Goal: Find specific page/section: Find specific page/section

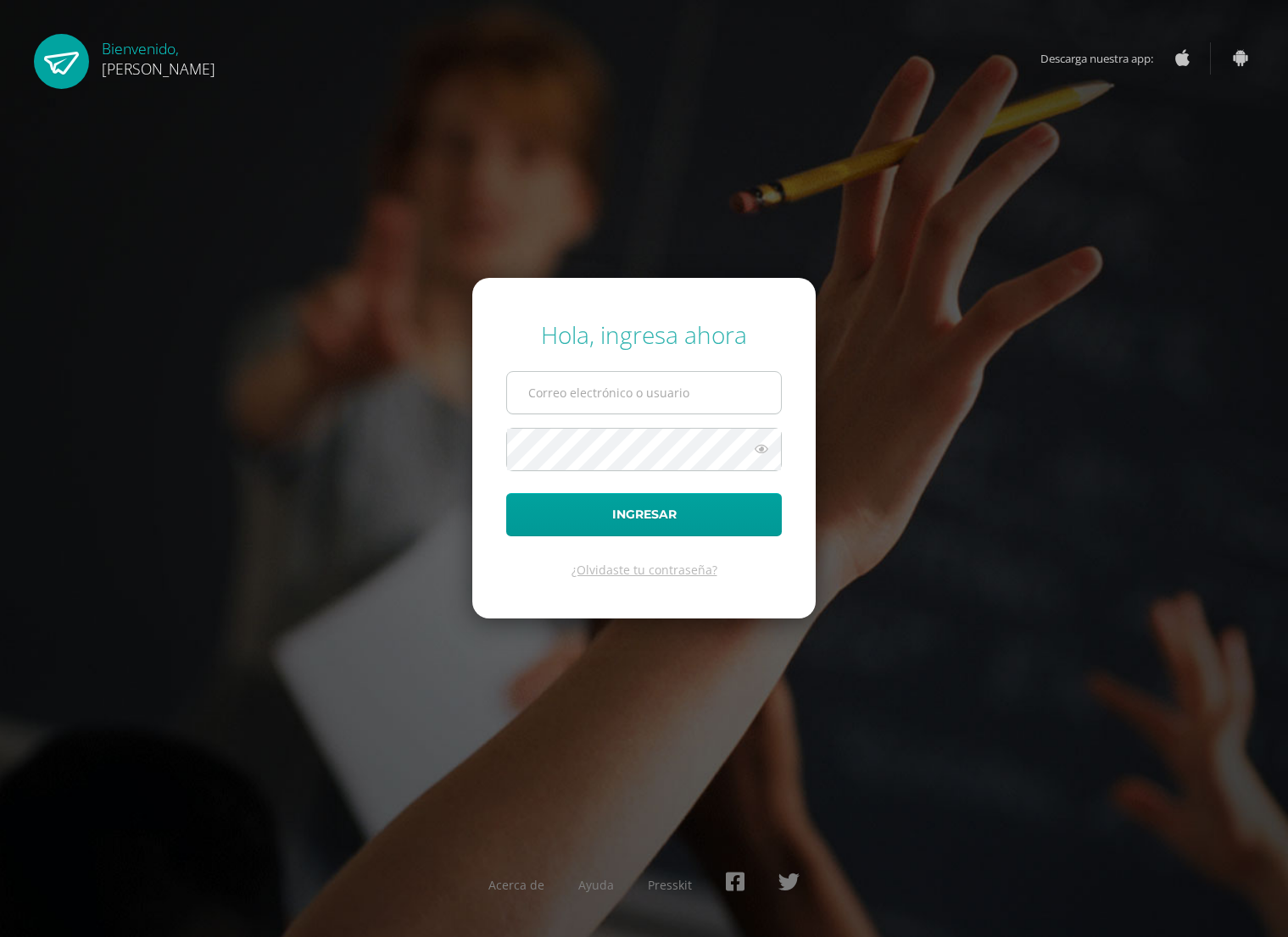
click at [580, 374] on input "text" at bounding box center [644, 392] width 274 height 41
type input "edoo.siquinala"
click at [615, 496] on button "Ingresar" at bounding box center [644, 514] width 275 height 43
click at [571, 392] on input "text" at bounding box center [644, 392] width 274 height 41
type input "edoo.concepcion"
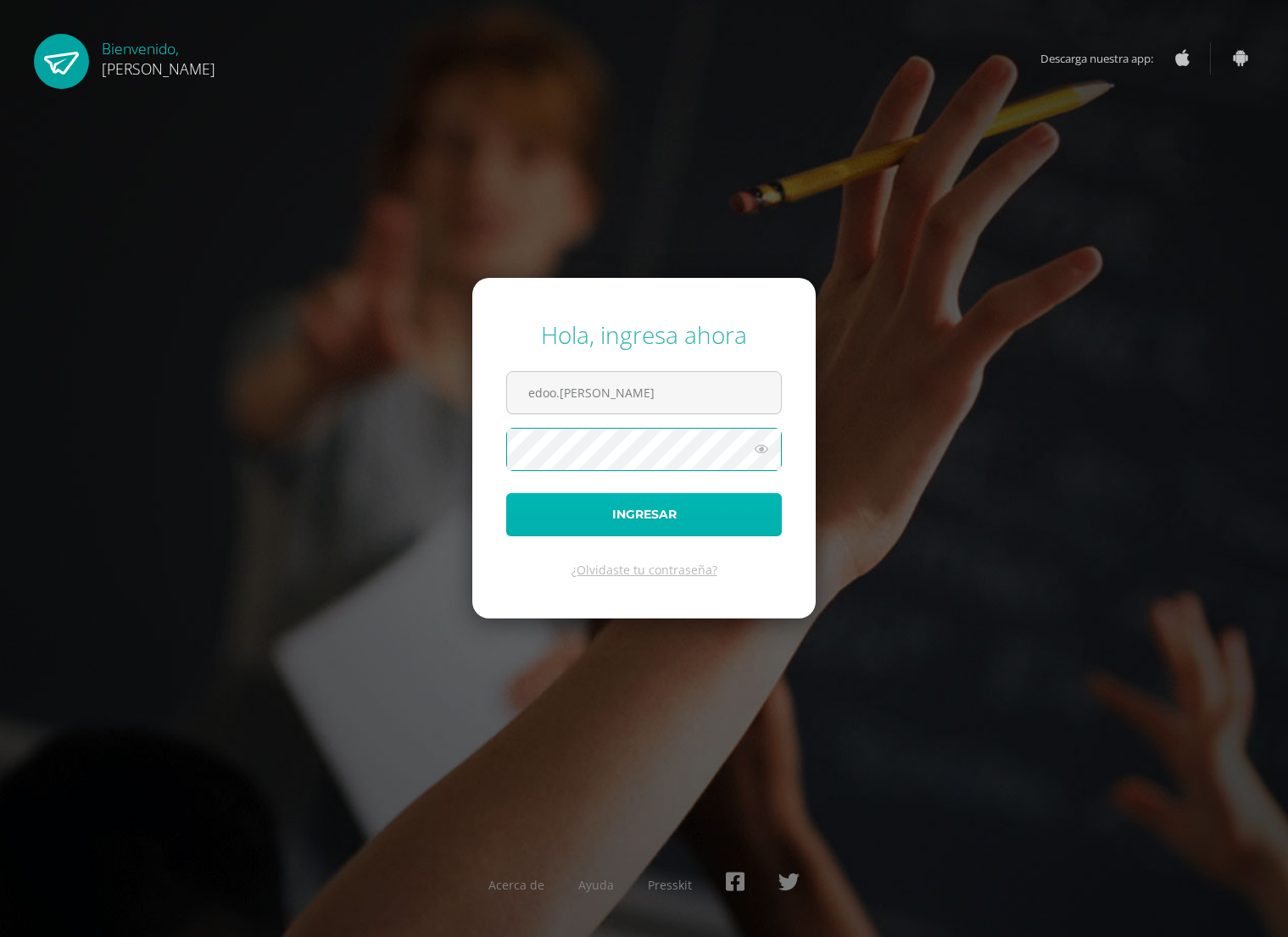
click at [633, 508] on button "Ingresar" at bounding box center [644, 514] width 275 height 43
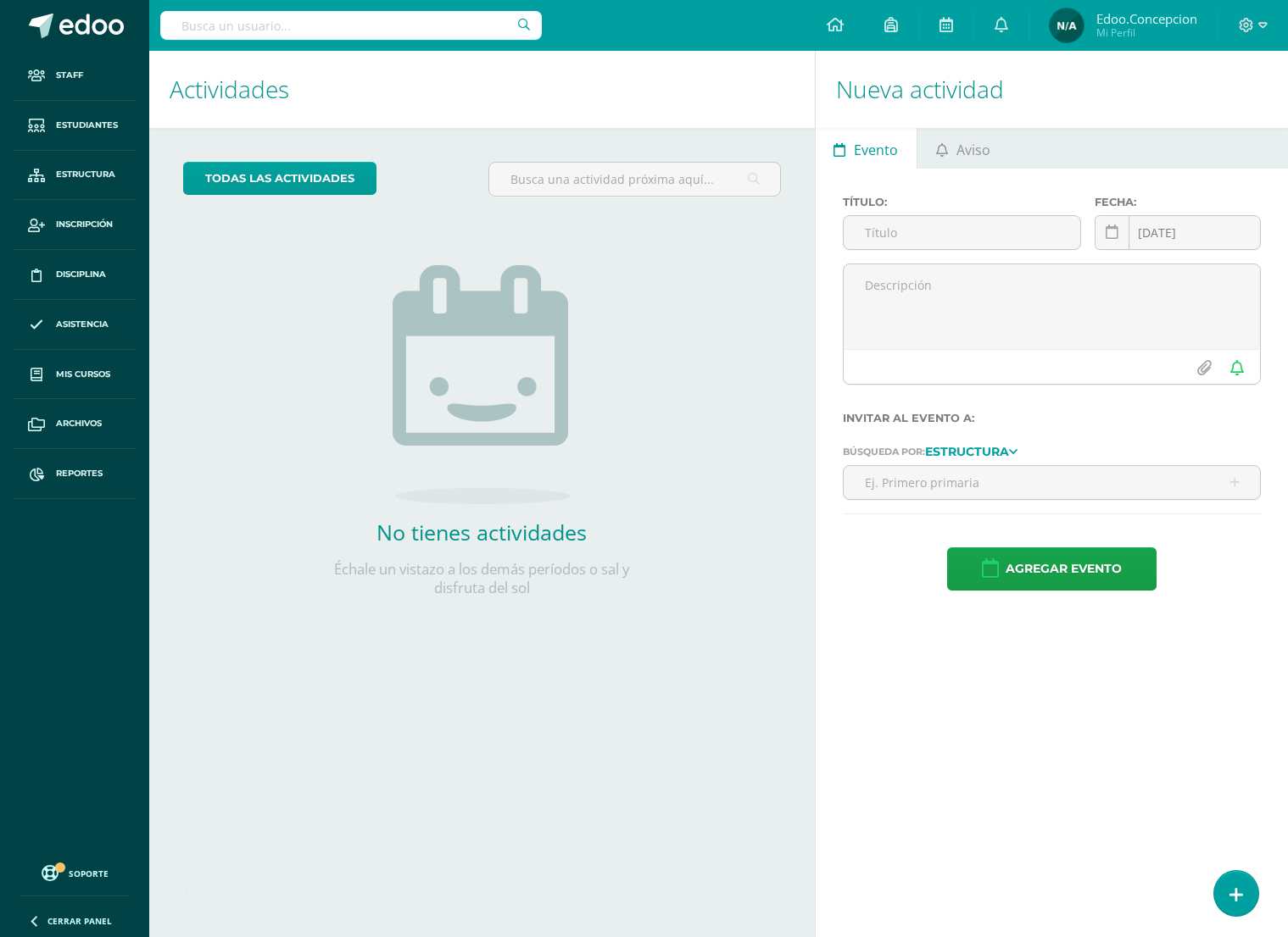
click at [250, 440] on div "todas las Actividades No tienes actividades Échale un vistazo a los demás perío…" at bounding box center [482, 389] width 666 height 524
click at [330, 31] on input "text" at bounding box center [352, 25] width 382 height 28
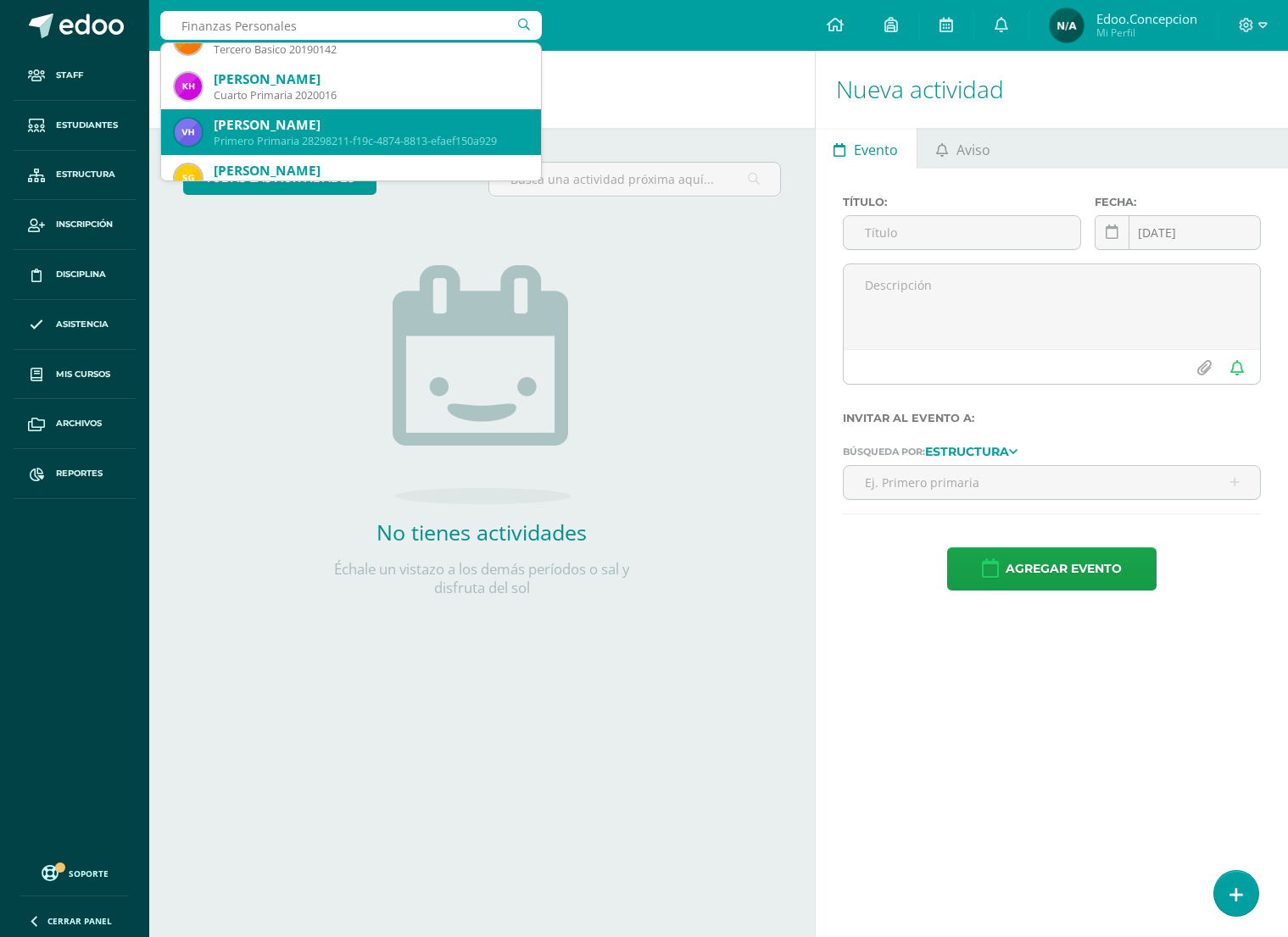
scroll to position [732, 0]
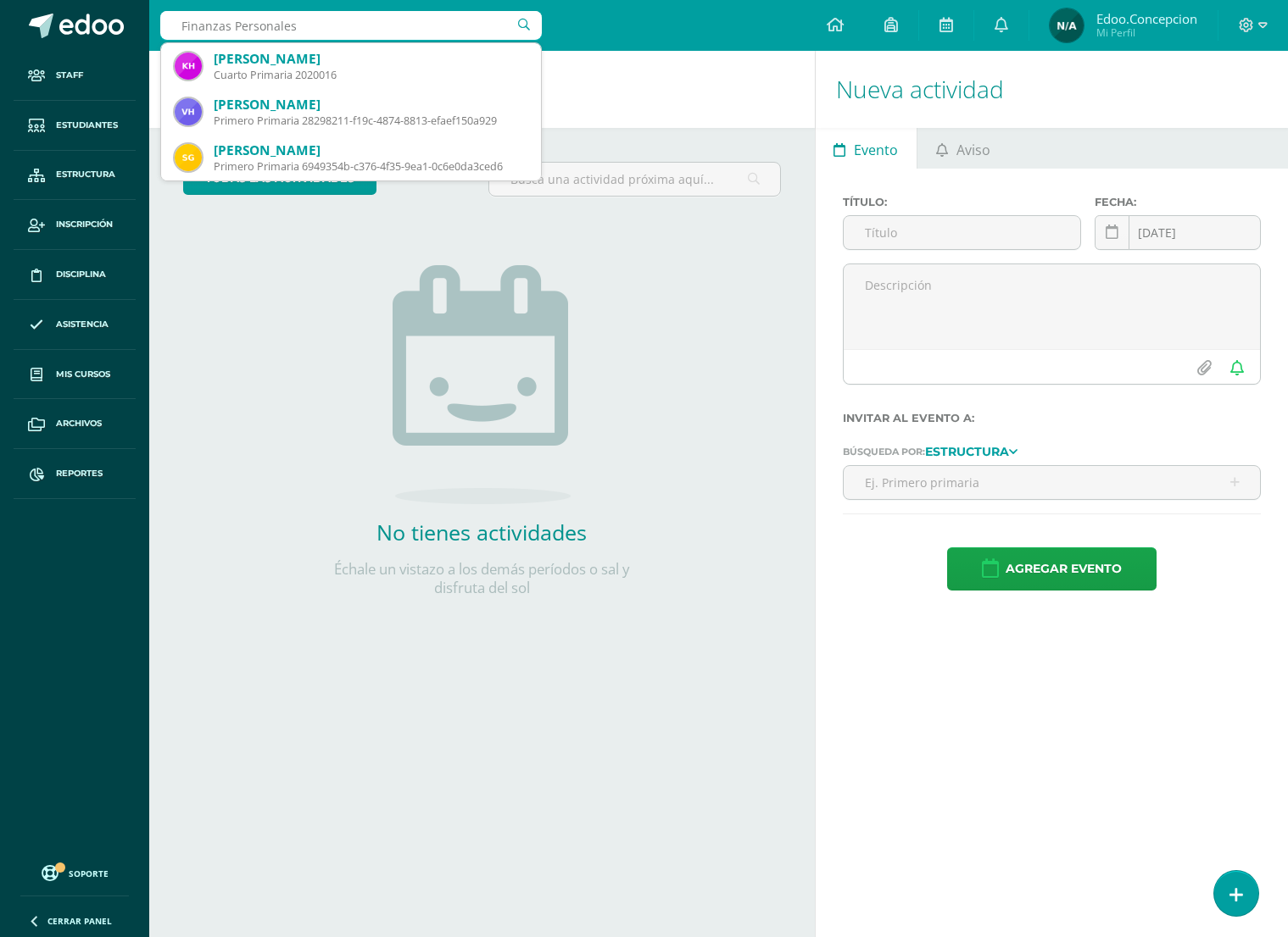
type input "Finanzas Personales"
click at [248, 415] on div "todas las Actividades No tienes actividades Échale un vistazo a los demás perío…" at bounding box center [482, 389] width 666 height 524
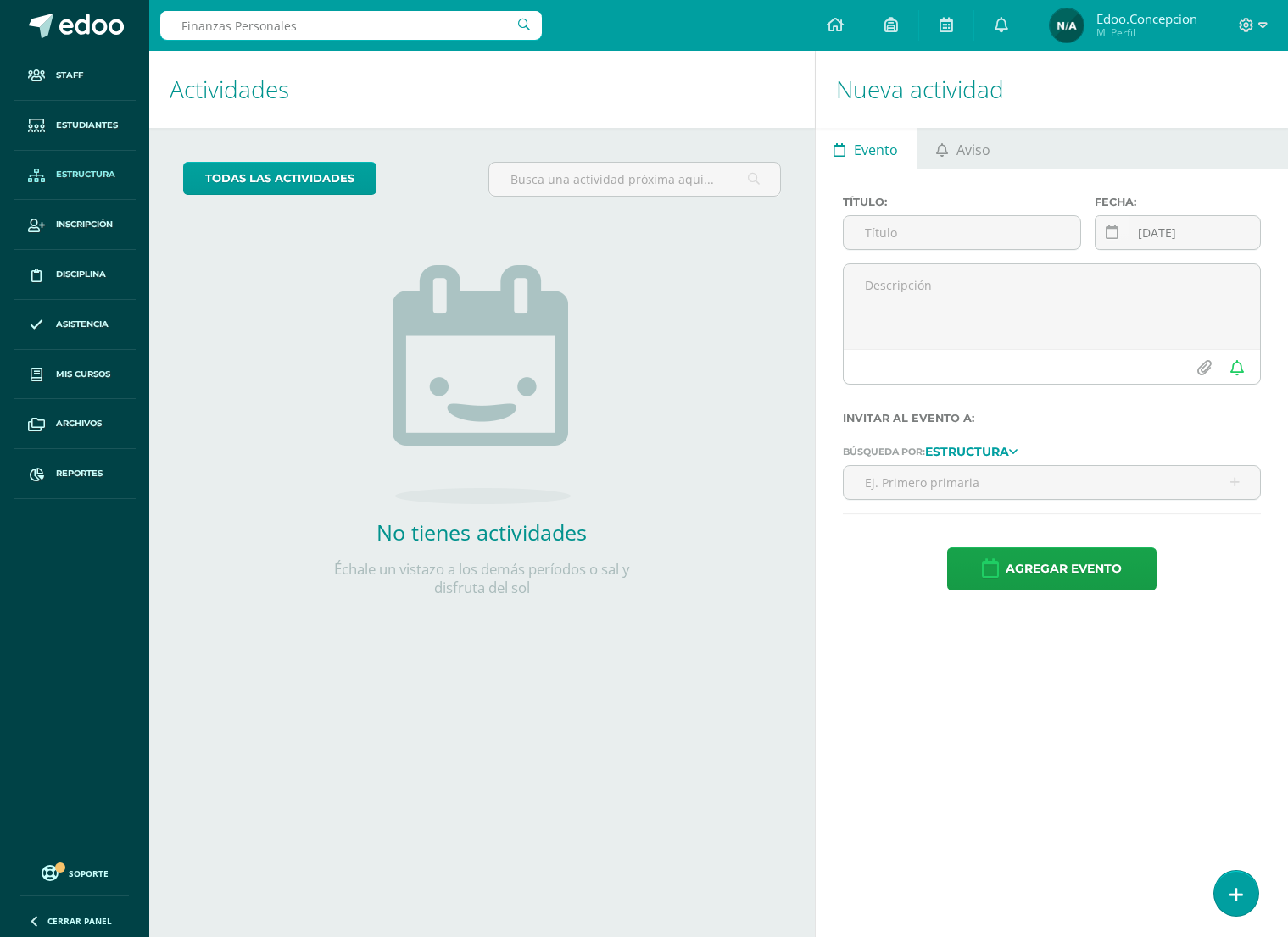
click at [93, 176] on span "Estructura" at bounding box center [85, 174] width 60 height 14
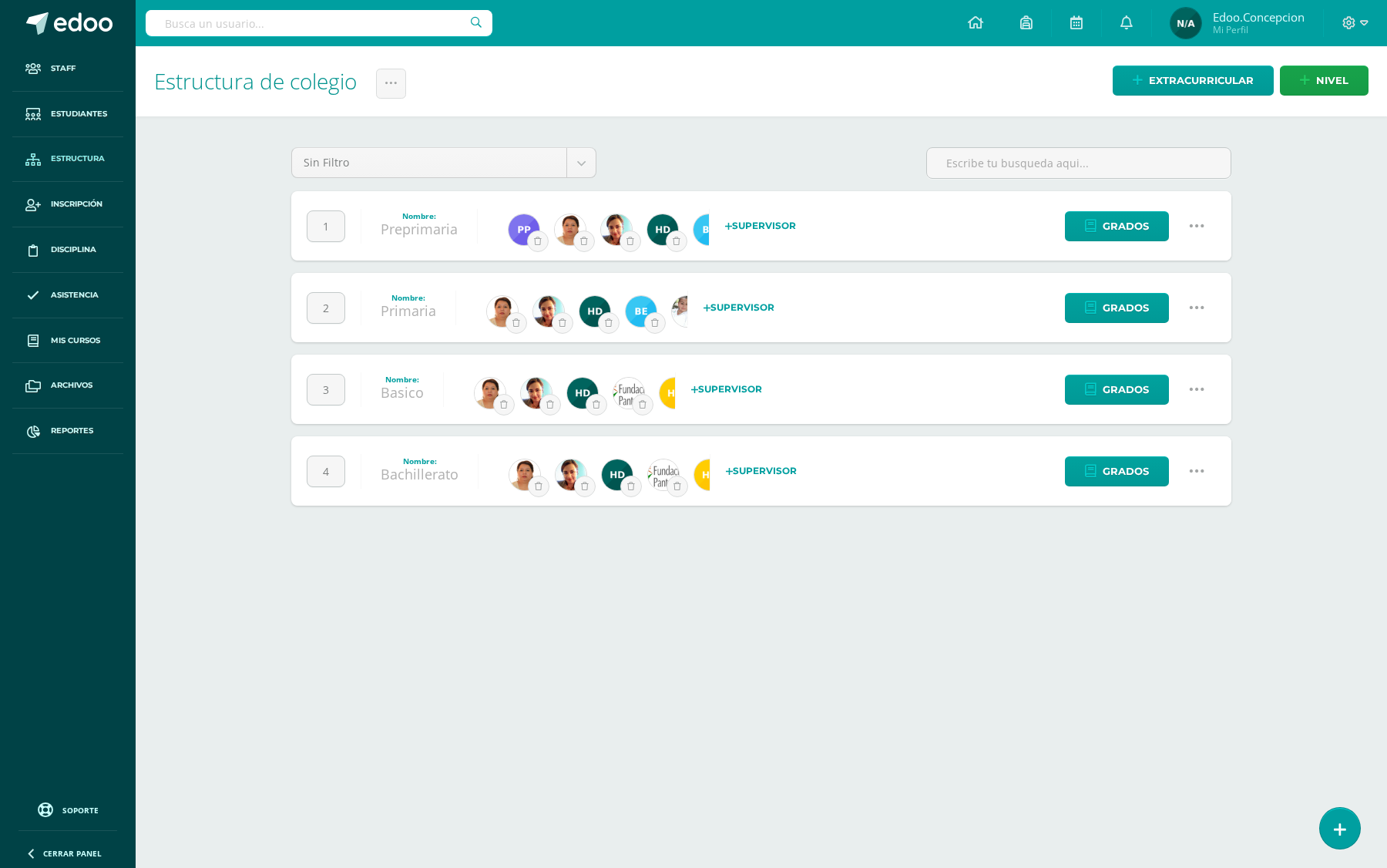
click at [1103, 326] on div "Grados Cambiar nombre Configuración Borrar nivel" at bounding box center [1137, 307] width 189 height 69
click at [1129, 313] on span "Grados" at bounding box center [1126, 308] width 46 height 28
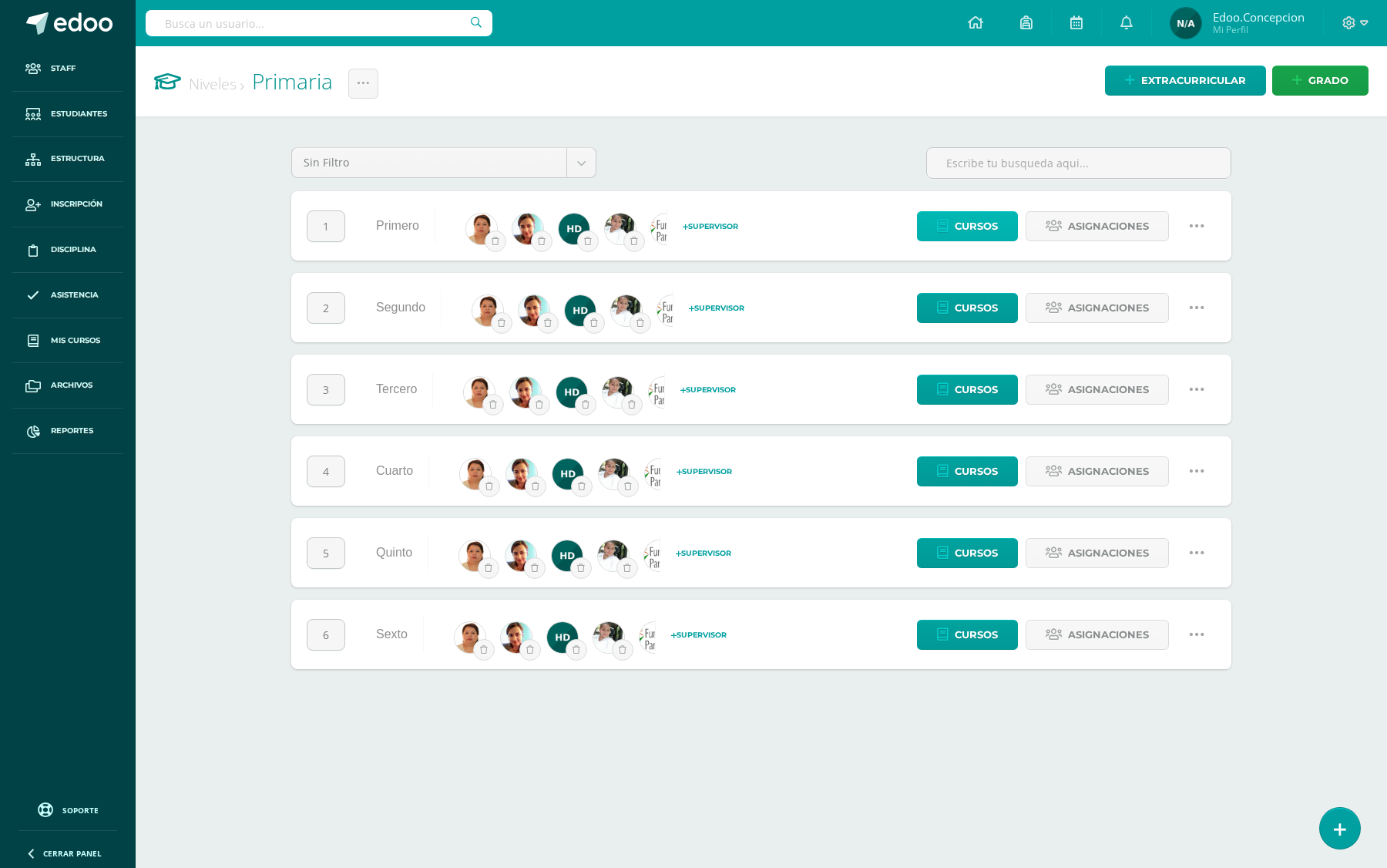
click at [975, 222] on span "Cursos" at bounding box center [976, 226] width 43 height 28
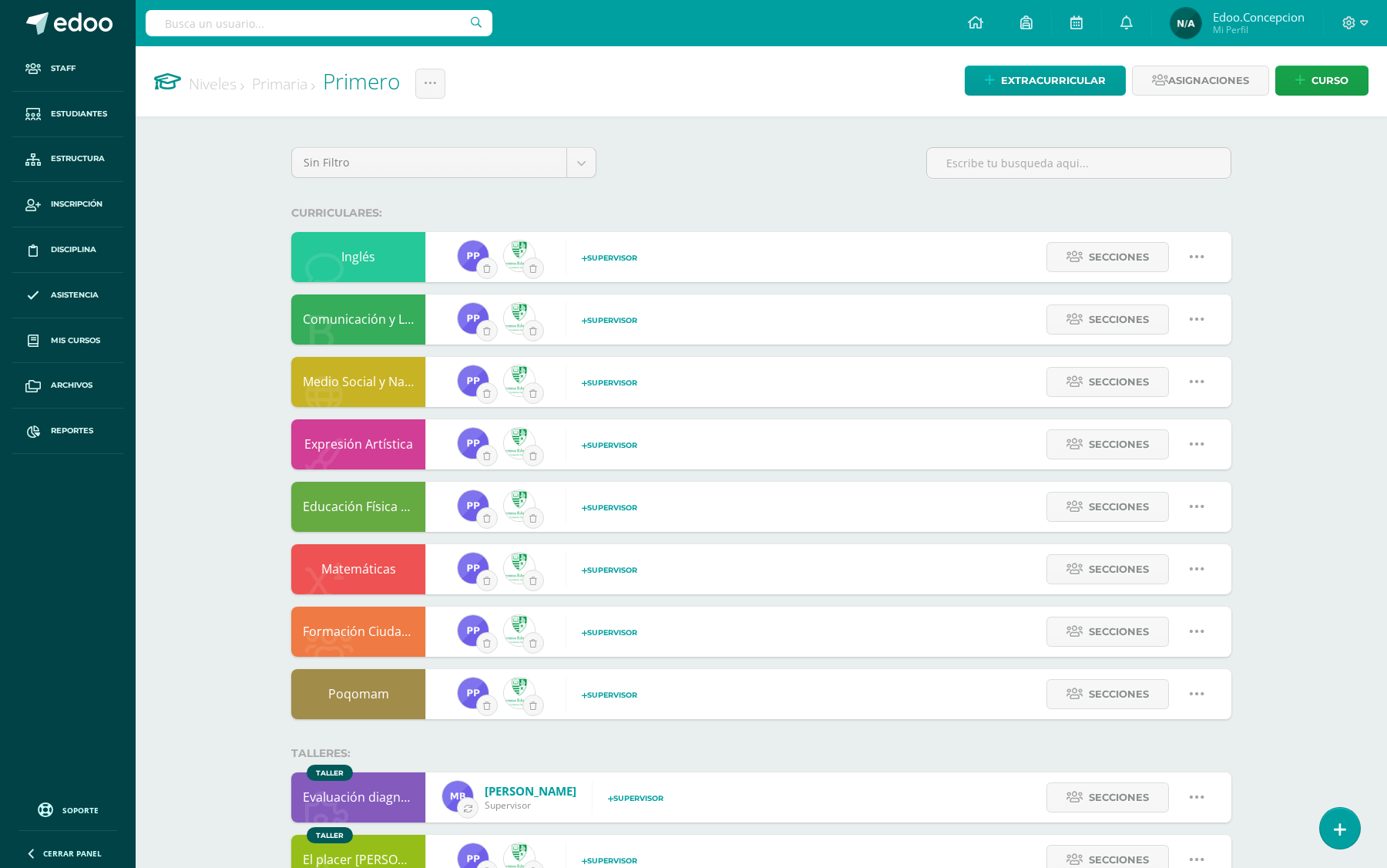
scroll to position [58, 0]
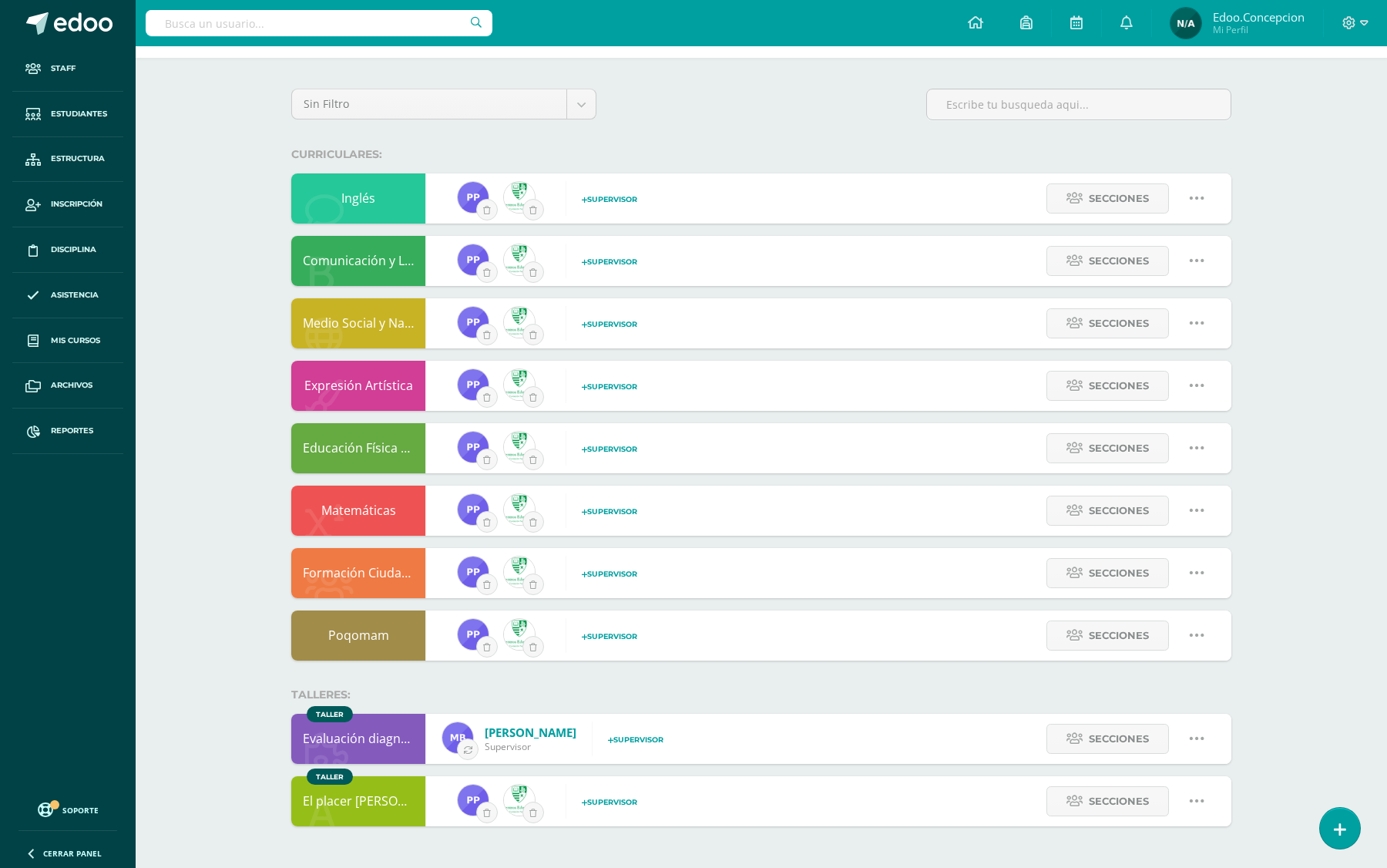
click at [358, 197] on div "Inglés" at bounding box center [359, 199] width 135 height 50
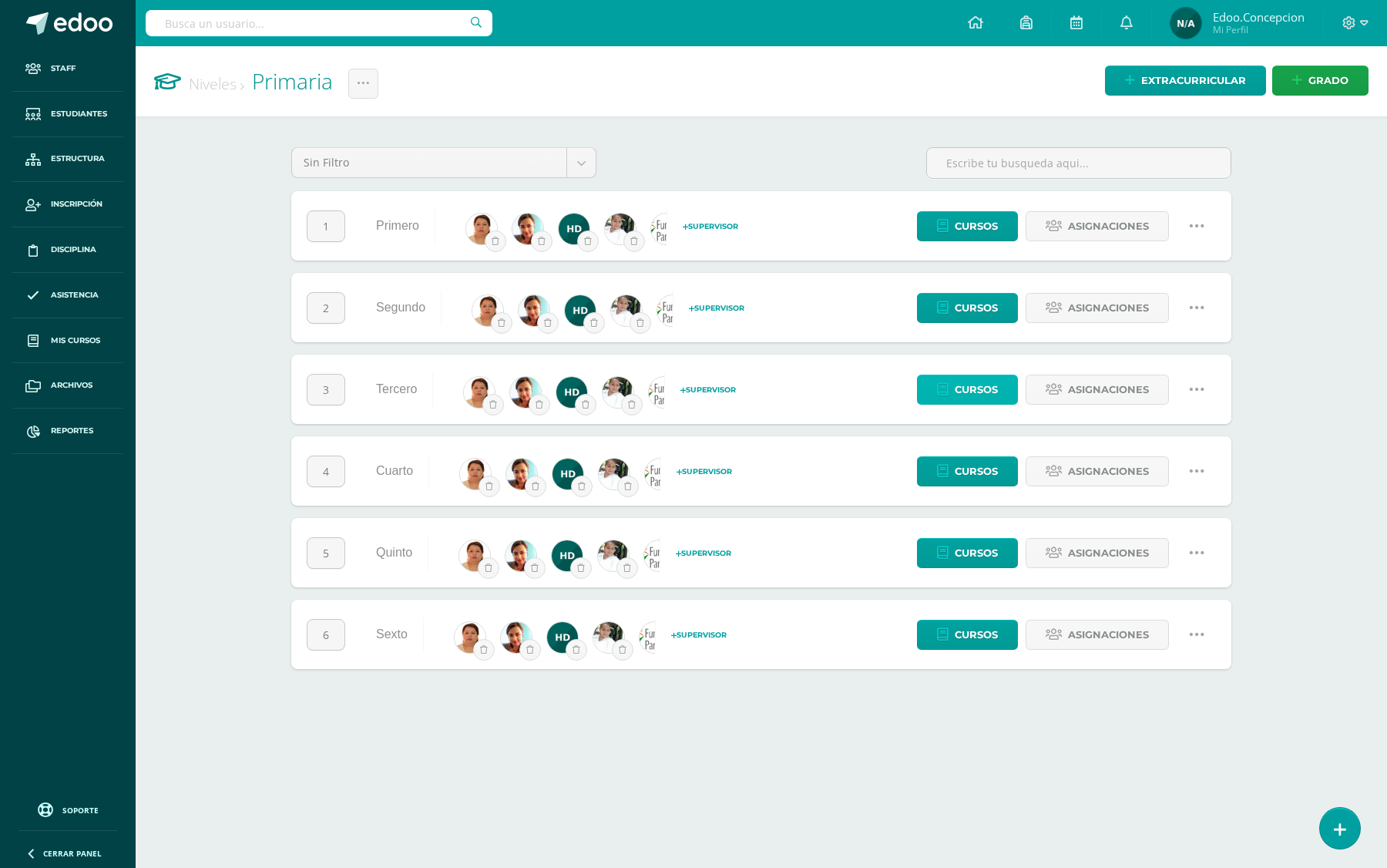
click at [961, 384] on span "Cursos" at bounding box center [976, 390] width 43 height 28
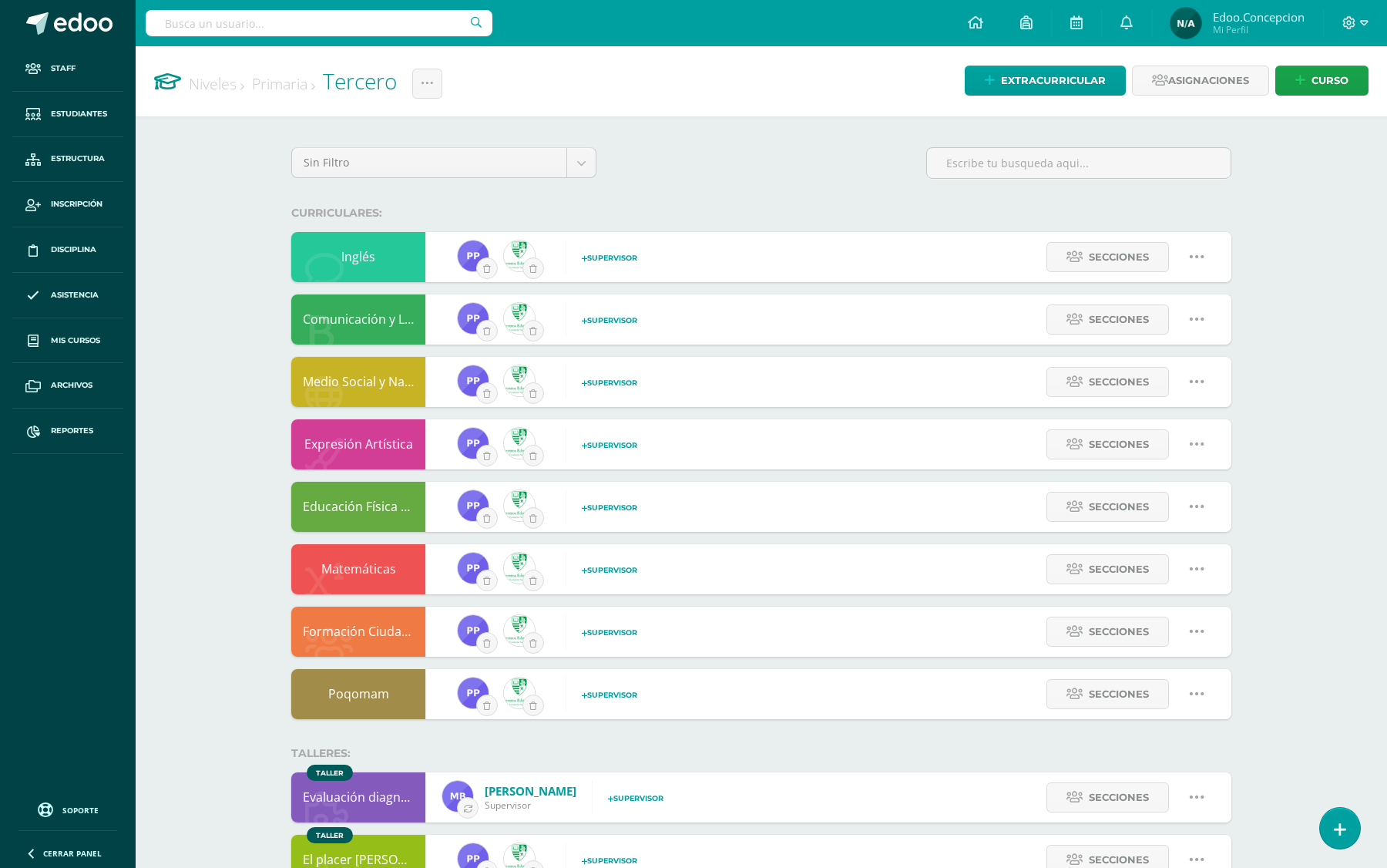
scroll to position [58, 0]
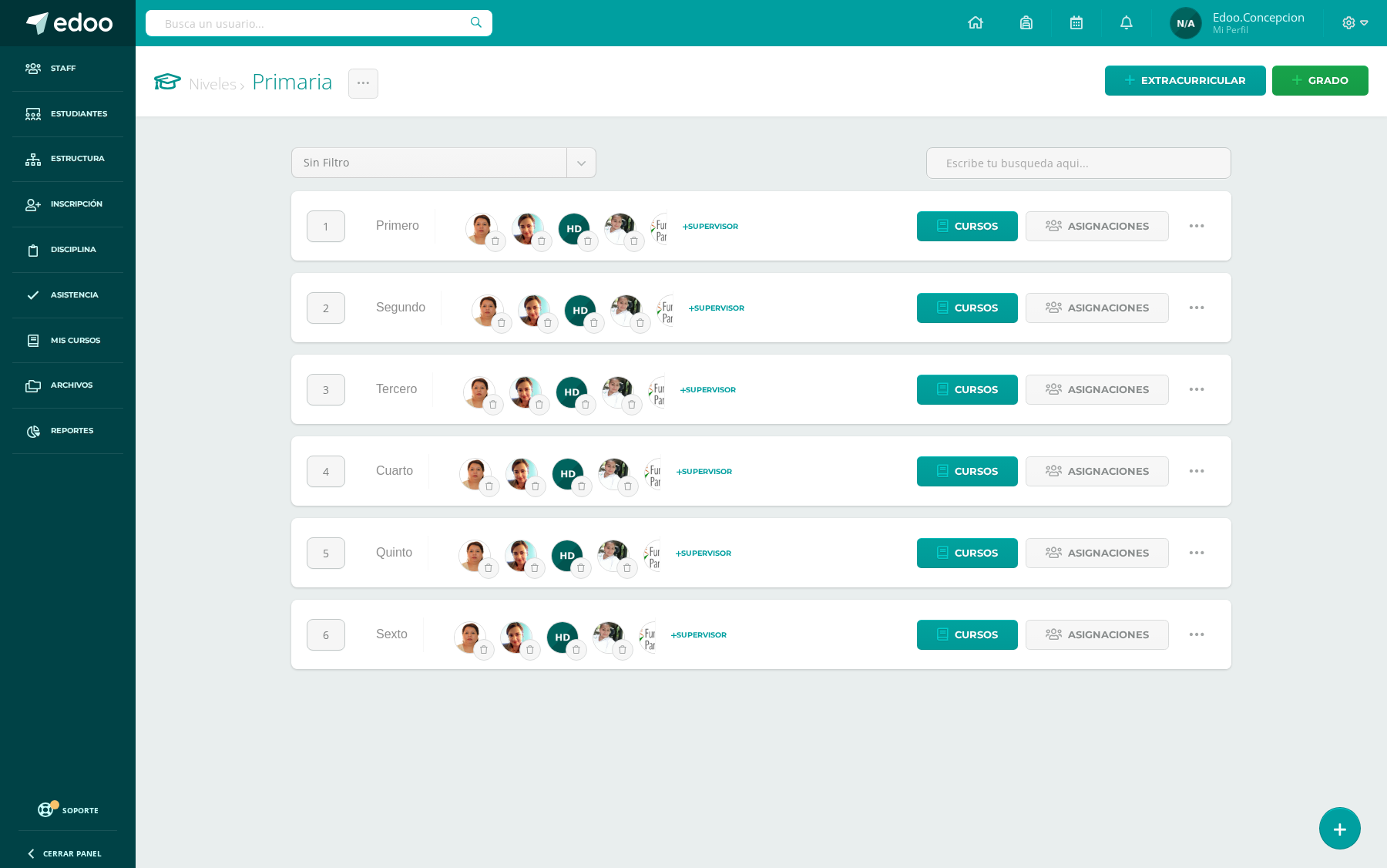
click at [96, 34] on span at bounding box center [83, 24] width 58 height 23
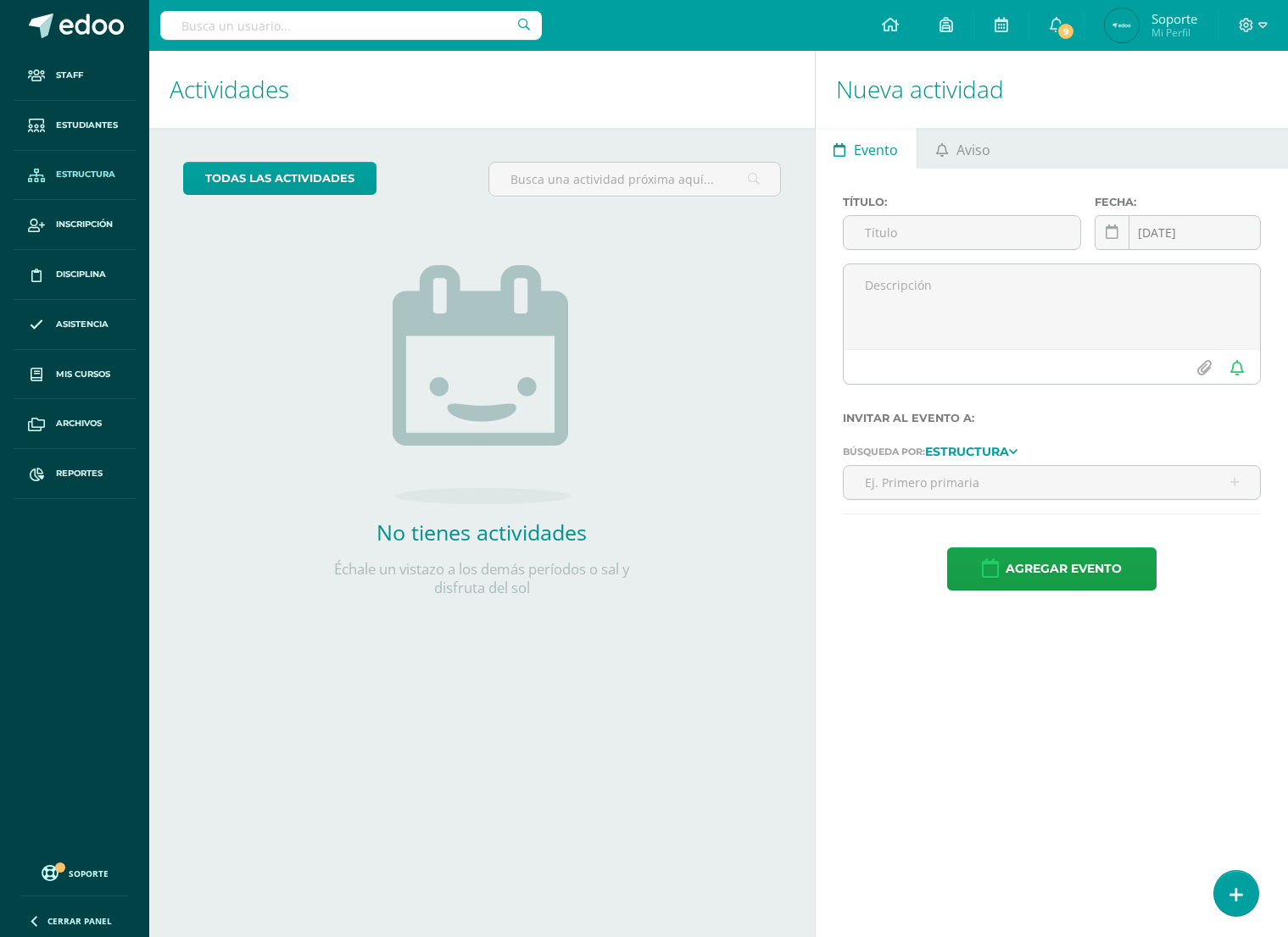
click at [106, 173] on span "Estructura" at bounding box center [85, 174] width 60 height 14
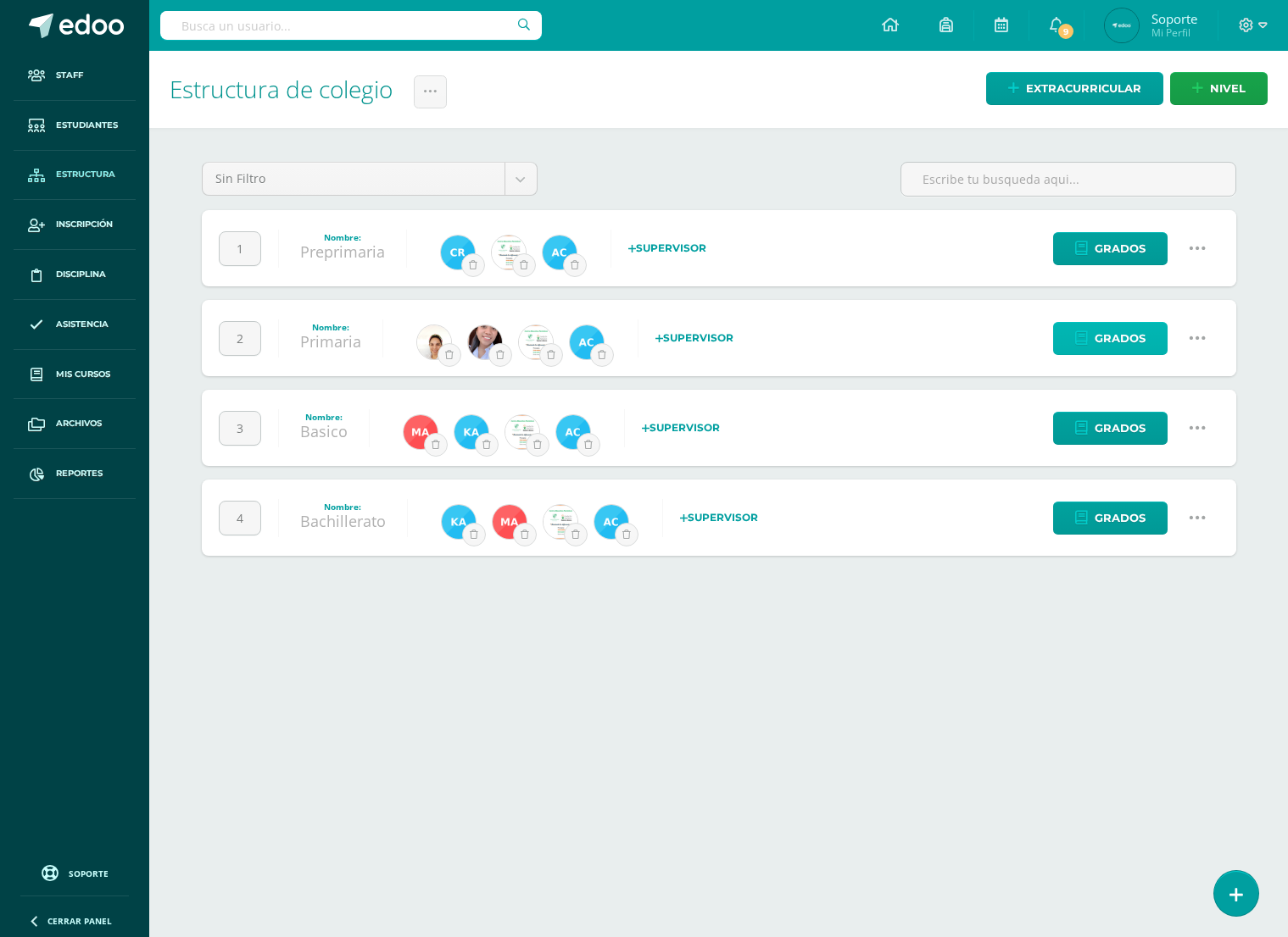
click at [1098, 338] on span "Grados" at bounding box center [1119, 339] width 50 height 31
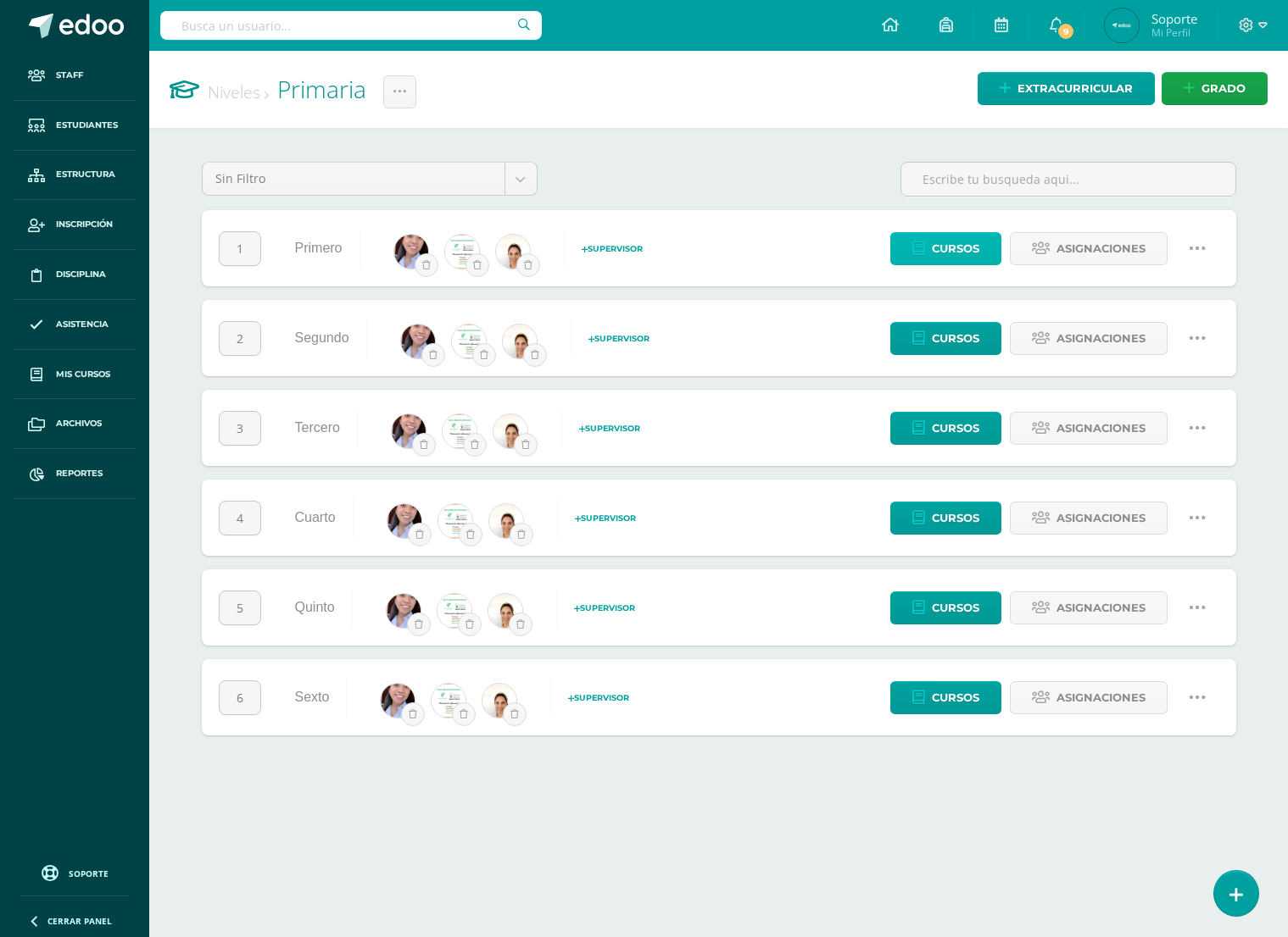
click at [942, 253] on span "Cursos" at bounding box center [956, 249] width 48 height 31
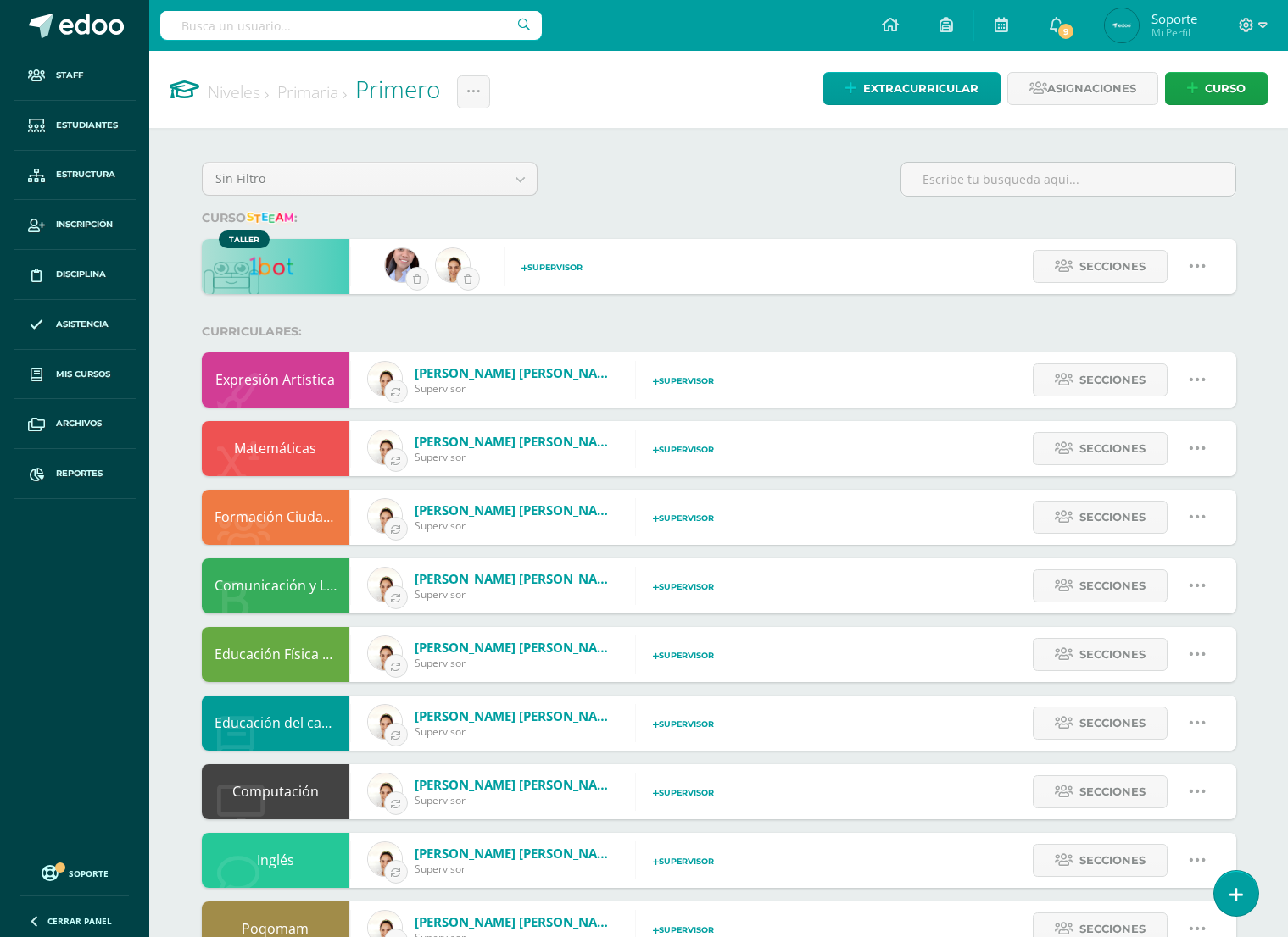
click at [280, 265] on img at bounding box center [275, 258] width 55 height 39
click at [1088, 266] on span "Secciones" at bounding box center [1113, 266] width 66 height 31
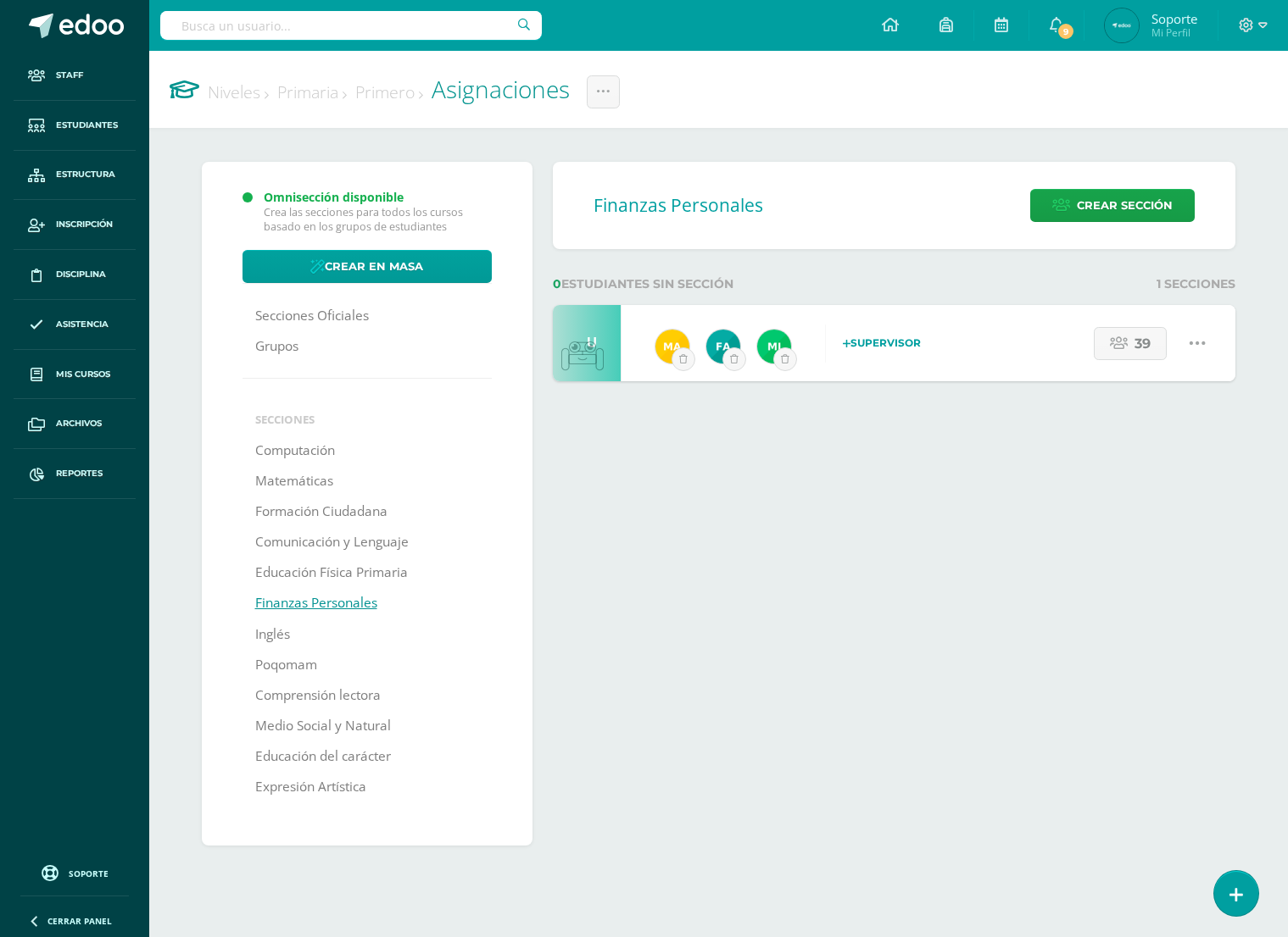
click at [270, 30] on input "text" at bounding box center [352, 25] width 382 height 28
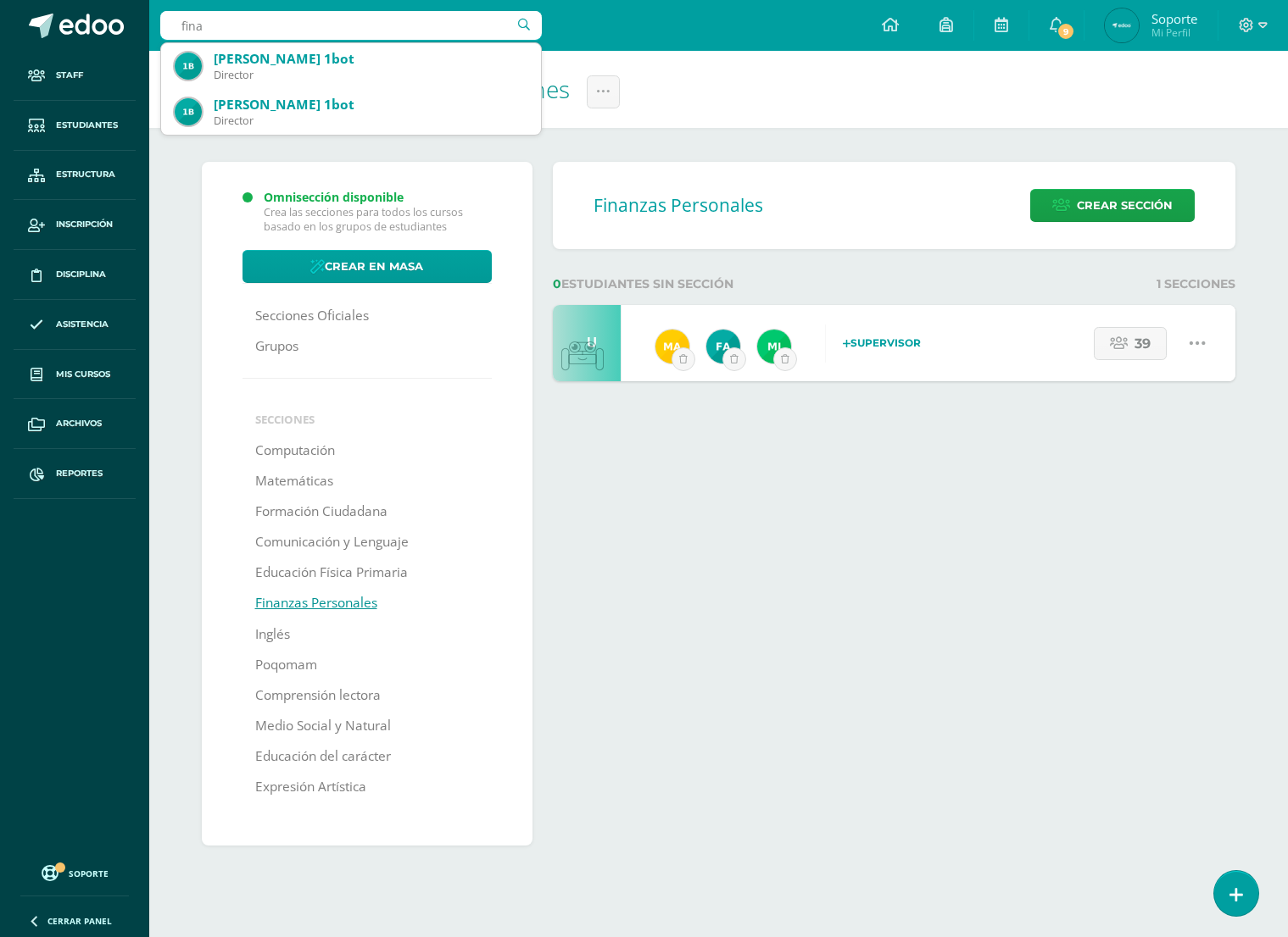
type input "finan"
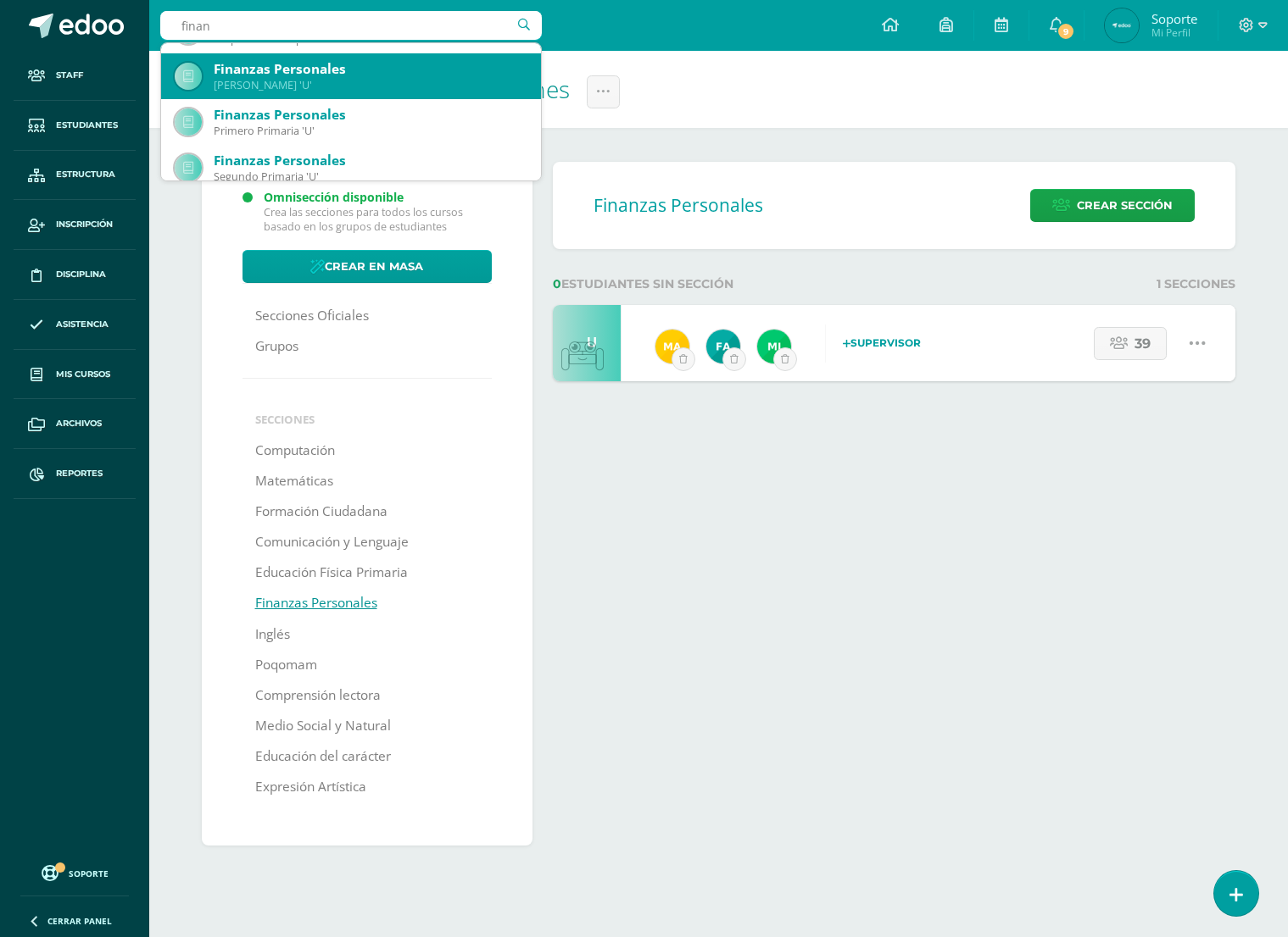
scroll to position [228, 0]
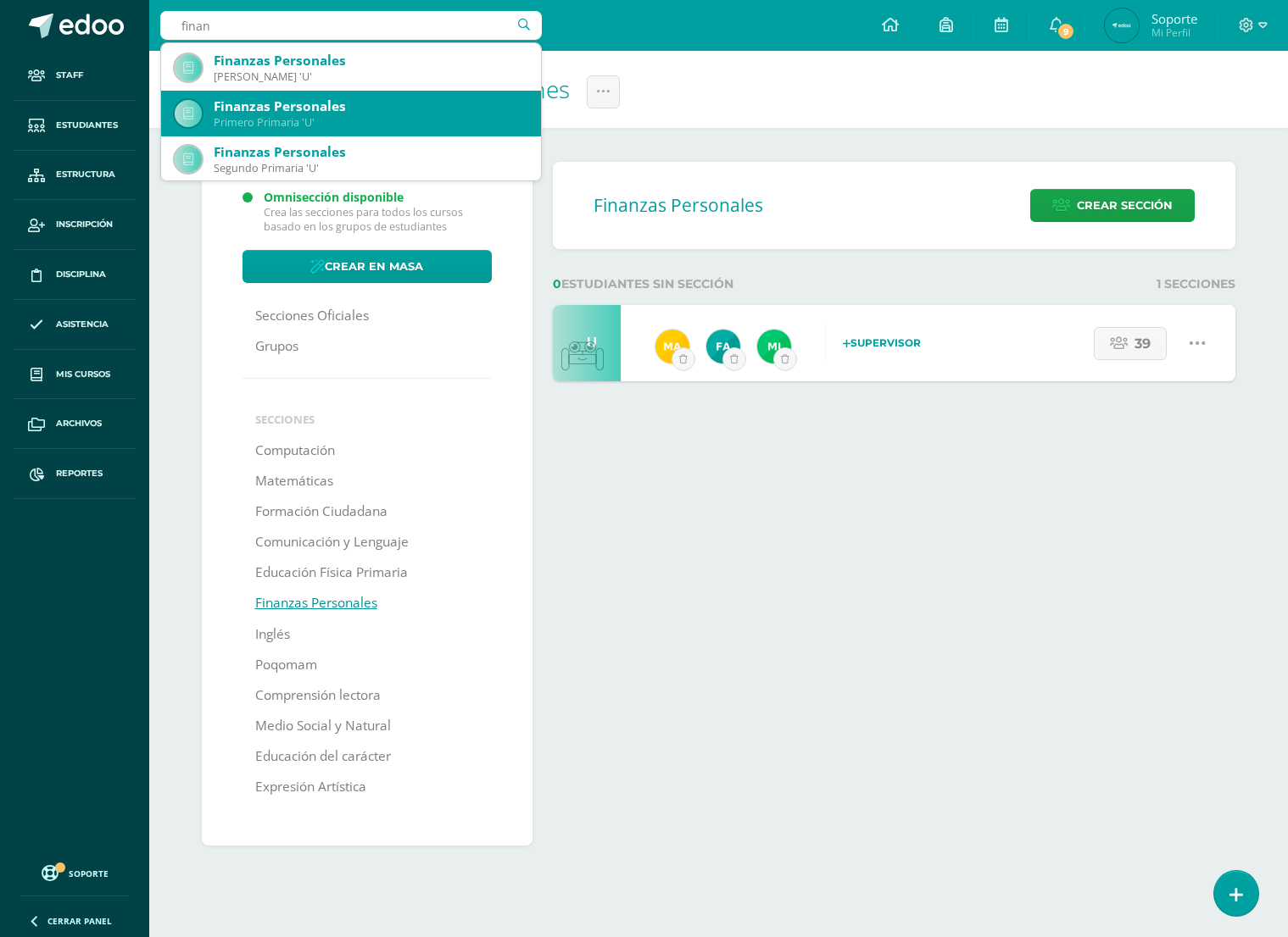
click at [315, 122] on div "Primero Primaria 'U'" at bounding box center [371, 123] width 314 height 15
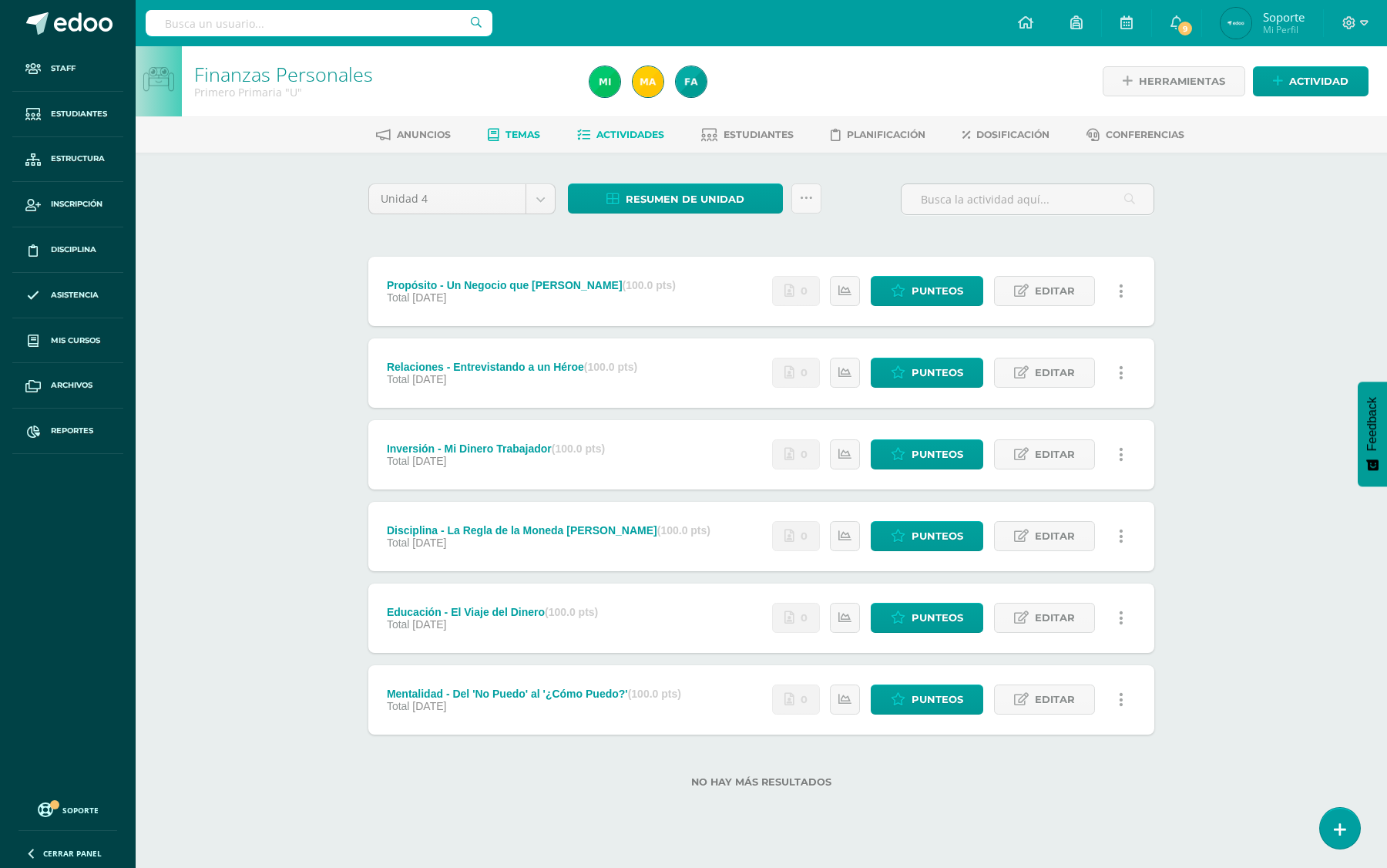
click at [517, 136] on span "Temas" at bounding box center [523, 134] width 35 height 12
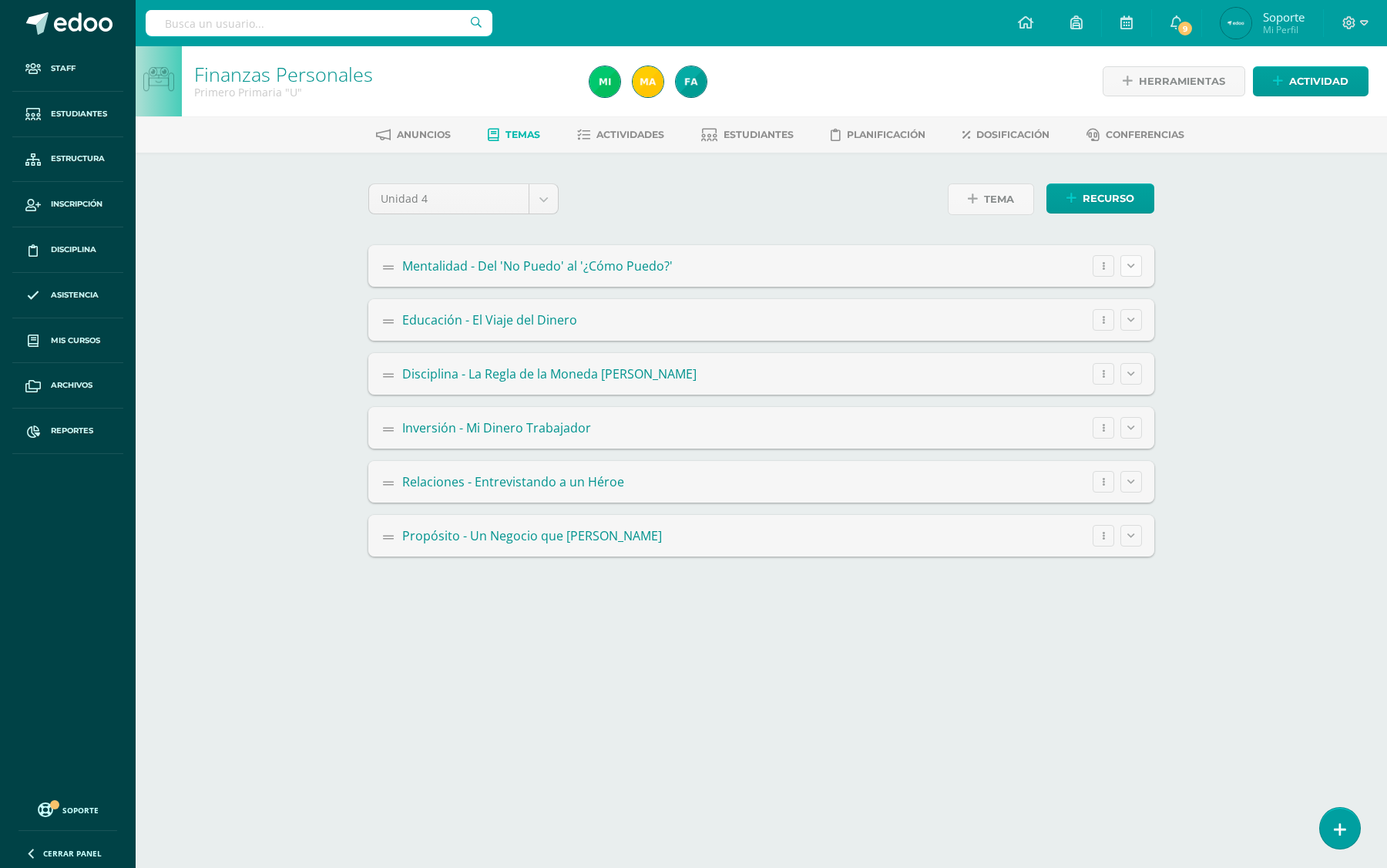
click at [1127, 266] on icon at bounding box center [1131, 265] width 8 height 8
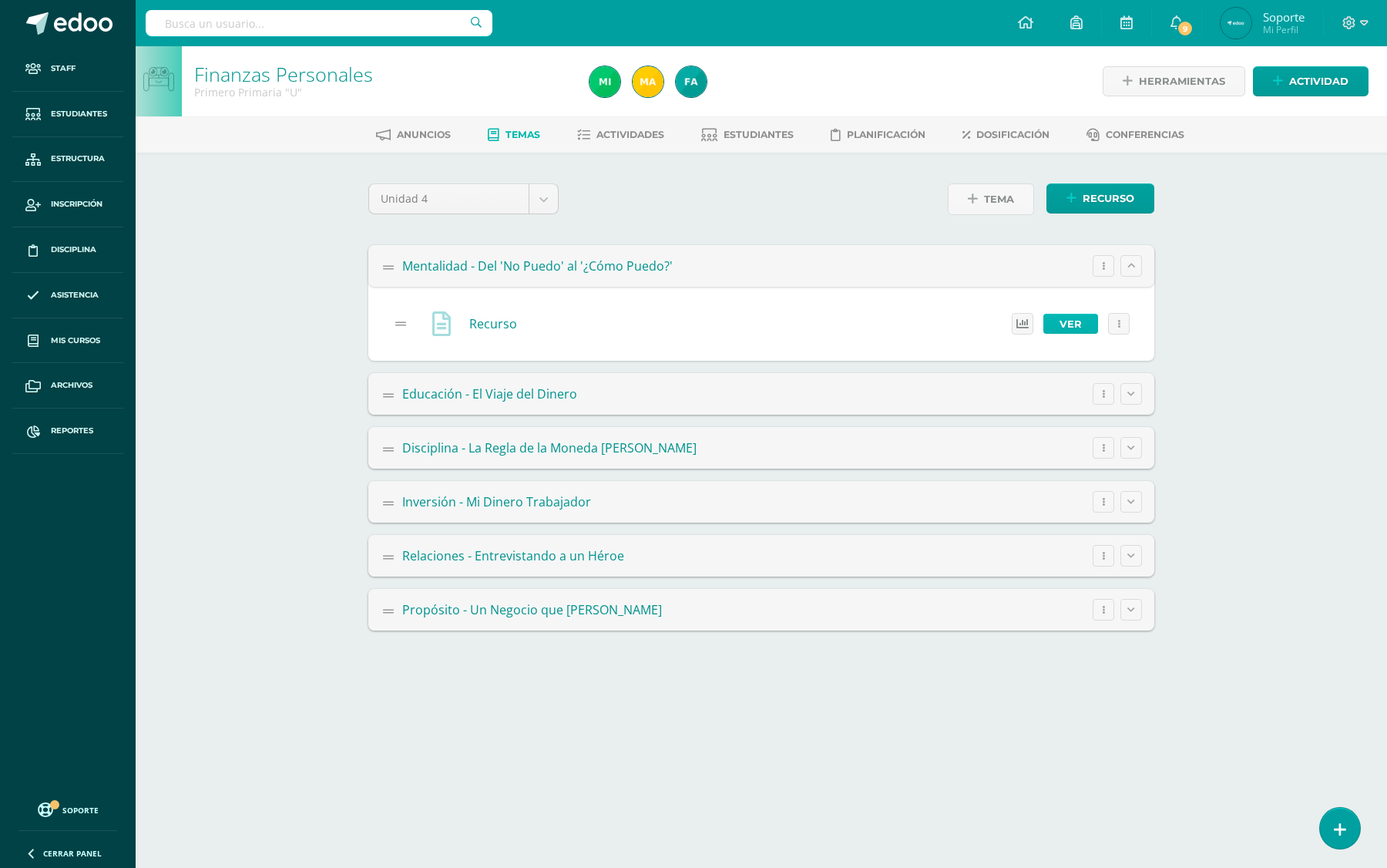
click at [1066, 318] on link "Ver" at bounding box center [1071, 324] width 55 height 20
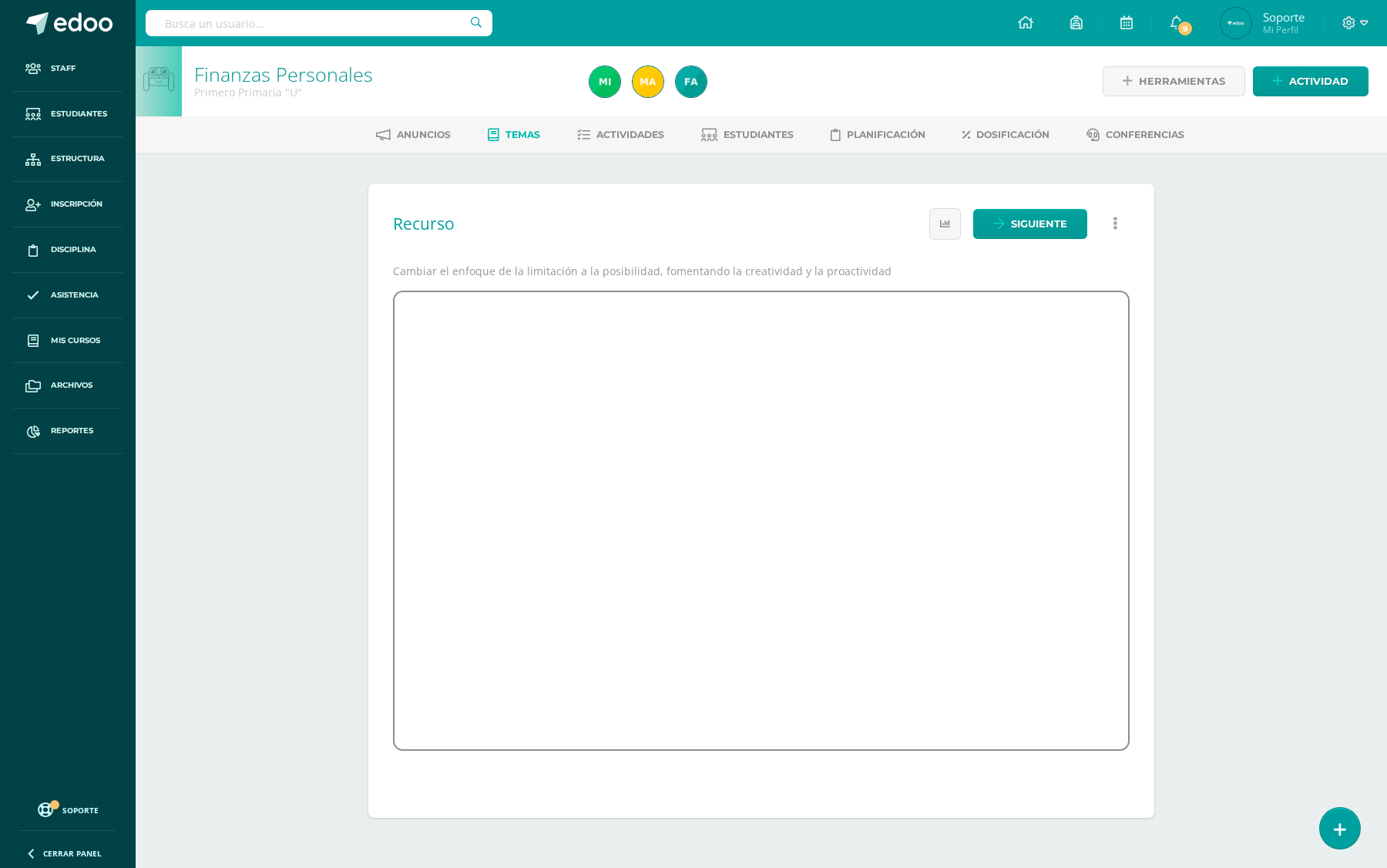
click at [353, 568] on div "Recurso Estado del recurso: 0 Marcados como completado 39 Pendientes Siguiente …" at bounding box center [762, 501] width 848 height 696
